Goal: Task Accomplishment & Management: Manage account settings

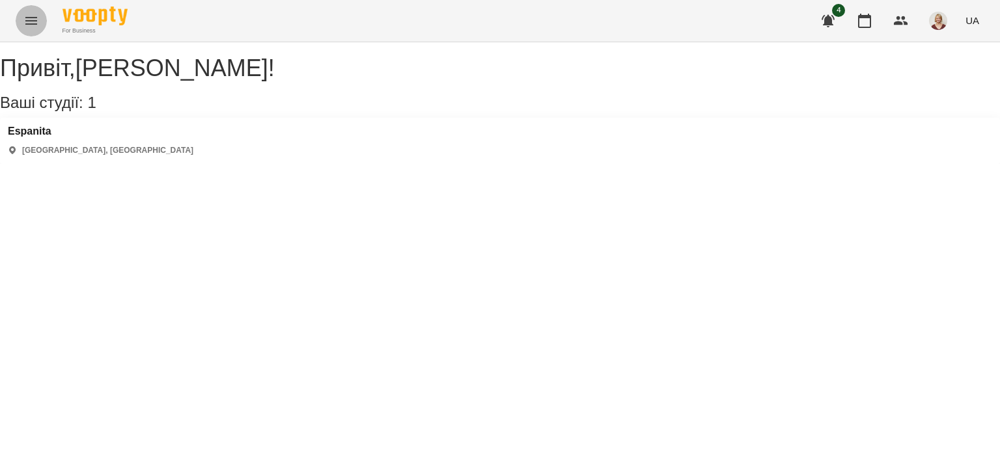
click at [31, 22] on icon "Menu" at bounding box center [31, 21] width 16 height 16
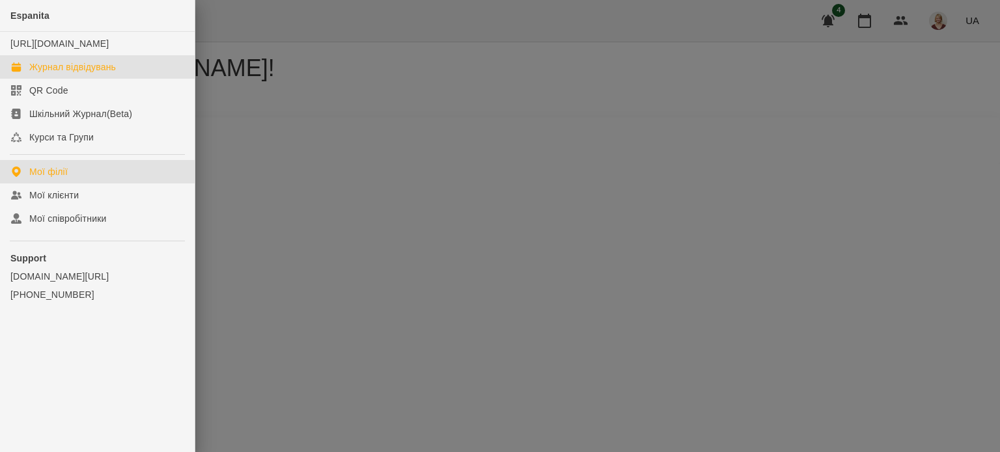
click at [107, 74] on div "Журнал відвідувань" at bounding box center [72, 67] width 87 height 13
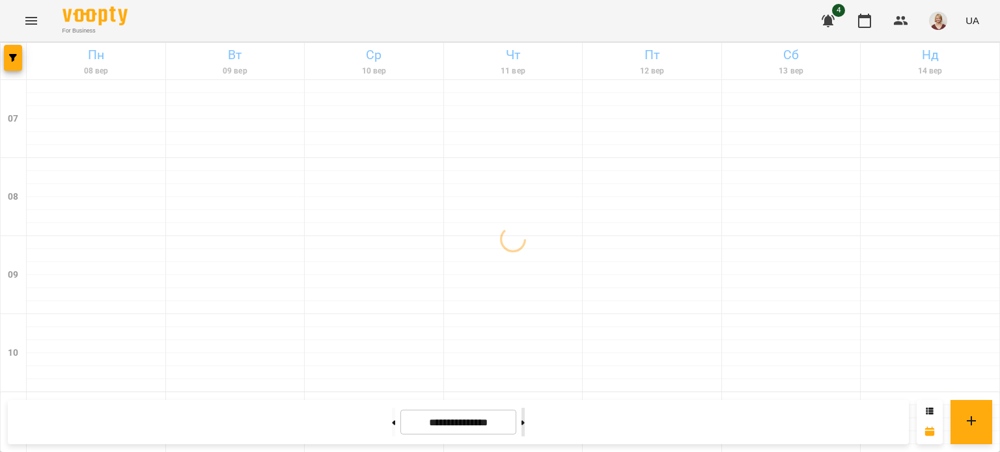
click at [524, 422] on icon at bounding box center [522, 422] width 3 height 5
type input "**********"
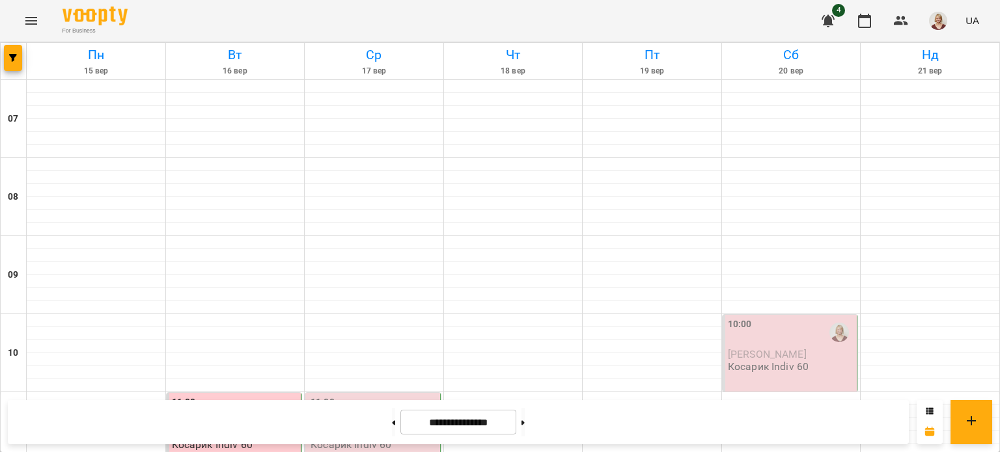
scroll to position [293, 0]
click at [385, 396] on div "11:00" at bounding box center [373, 411] width 127 height 30
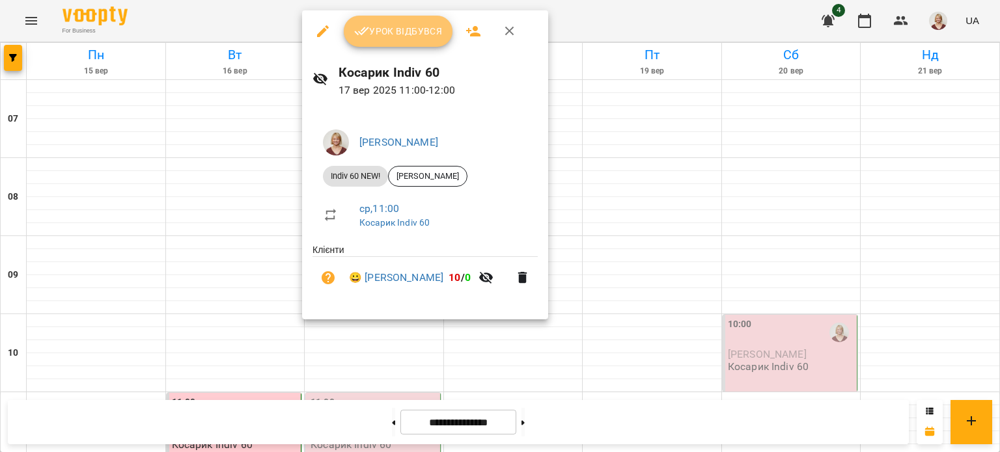
click at [390, 36] on span "Урок відбувся" at bounding box center [398, 31] width 88 height 16
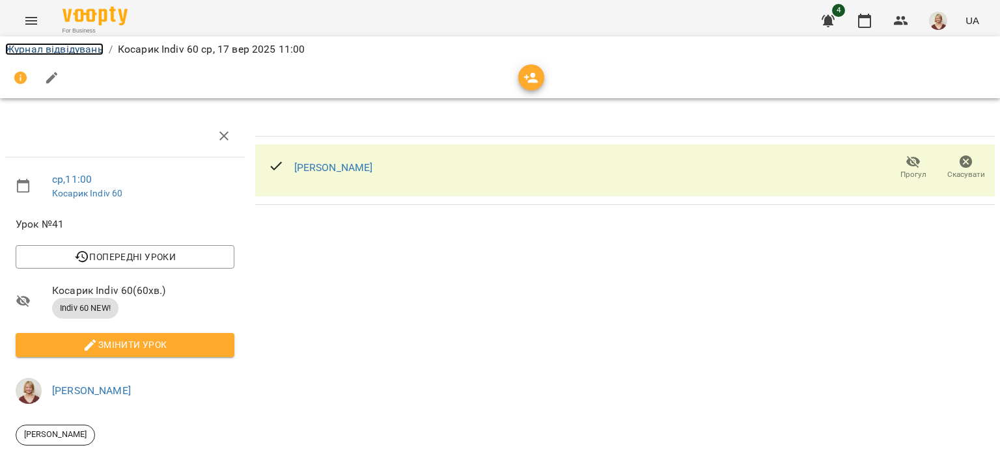
click at [75, 51] on link "Журнал відвідувань" at bounding box center [54, 49] width 98 height 12
